Goal: Task Accomplishment & Management: Use online tool/utility

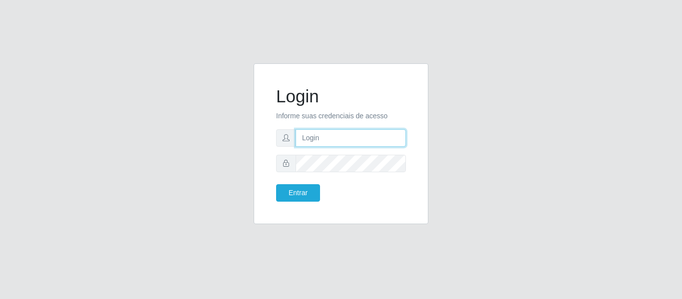
click at [358, 135] on input "text" at bounding box center [350, 137] width 110 height 17
click at [332, 133] on input "text" at bounding box center [350, 137] width 110 height 17
type input "c"
type input "[EMAIL_ADDRESS][DOMAIN_NAME]"
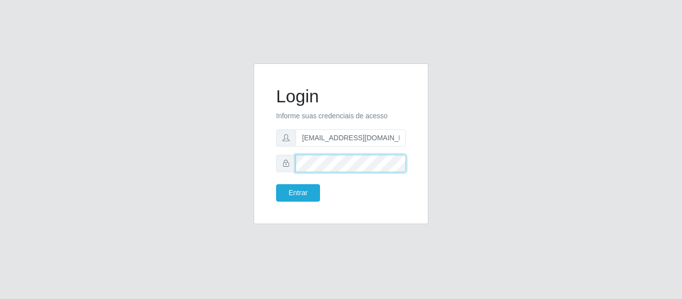
click at [276, 184] on button "Entrar" at bounding box center [298, 192] width 44 height 17
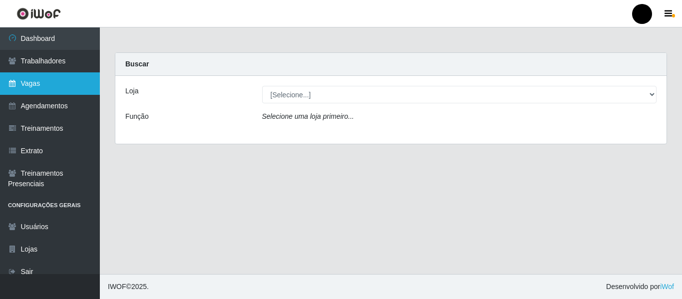
click at [45, 79] on link "Vagas" at bounding box center [50, 83] width 100 height 22
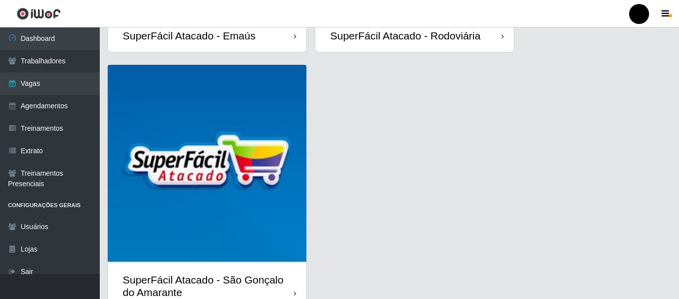
scroll to position [289, 0]
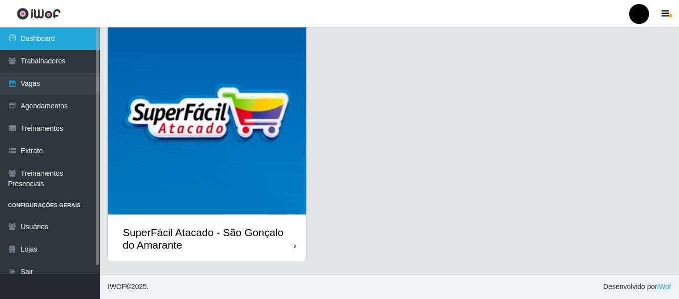
click at [38, 33] on link "Dashboard" at bounding box center [50, 38] width 100 height 22
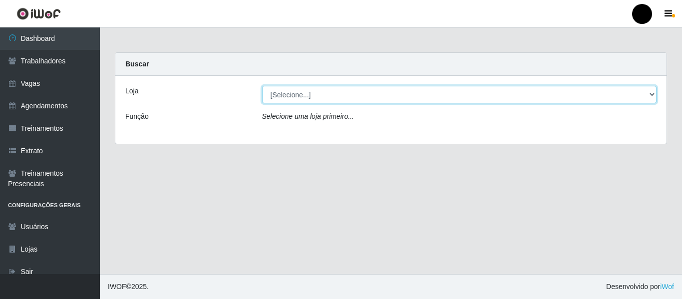
click at [648, 93] on select "[Selecione...] SuperFácil Atacado - Emaús SuperFácil Atacado - Rodoviária Super…" at bounding box center [459, 94] width 395 height 17
select select "408"
click at [262, 86] on select "[Selecione...] SuperFácil Atacado - Emaús SuperFácil Atacado - Rodoviária Super…" at bounding box center [459, 94] width 395 height 17
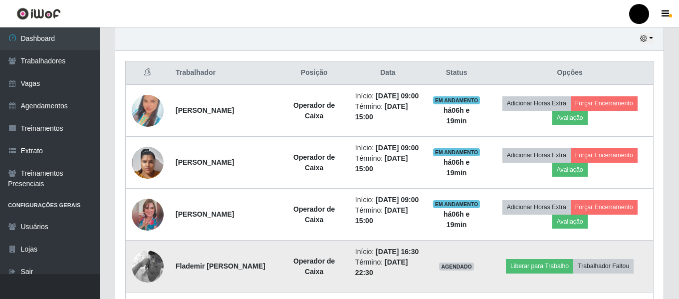
scroll to position [349, 0]
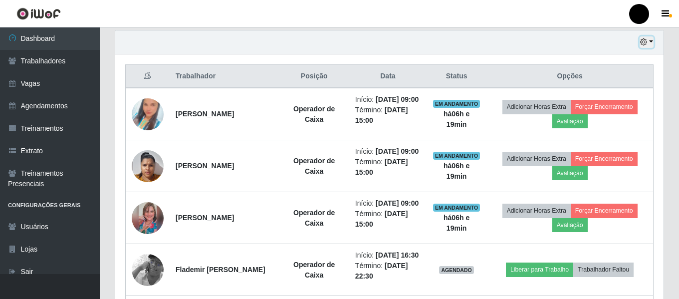
click at [652, 43] on button "button" at bounding box center [647, 41] width 14 height 11
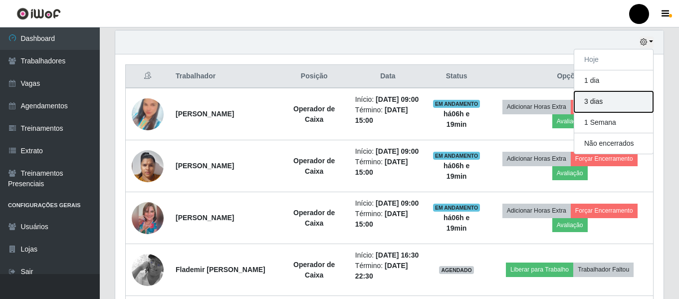
click at [625, 100] on button "3 dias" at bounding box center [613, 101] width 79 height 21
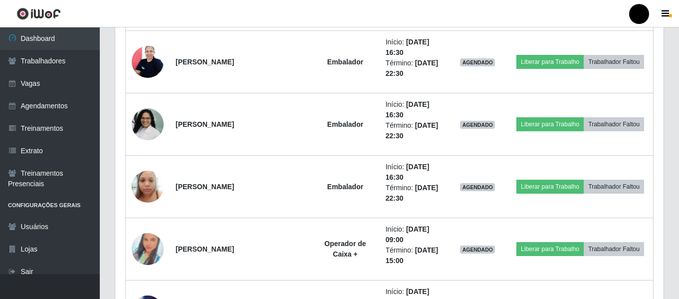
scroll to position [1547, 0]
